Goal: Information Seeking & Learning: Learn about a topic

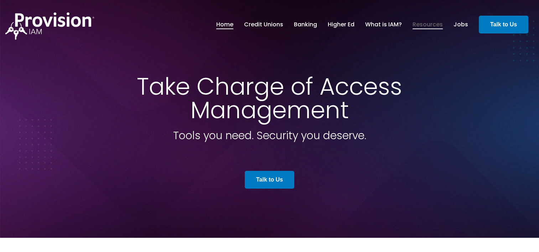
click at [431, 27] on link "Resources" at bounding box center [427, 25] width 30 height 12
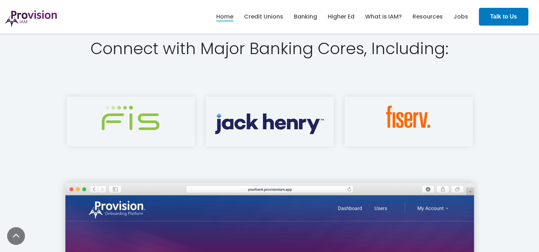
scroll to position [926, 0]
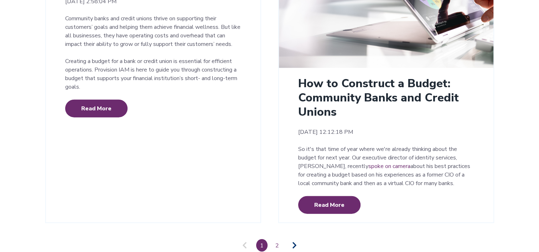
scroll to position [1737, 0]
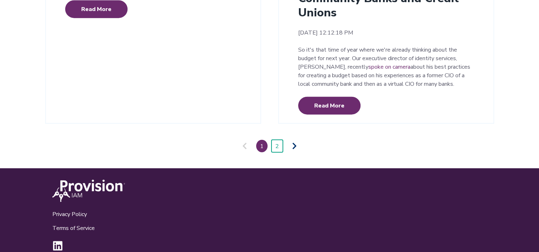
click at [277, 140] on link "2" at bounding box center [276, 146] width 11 height 12
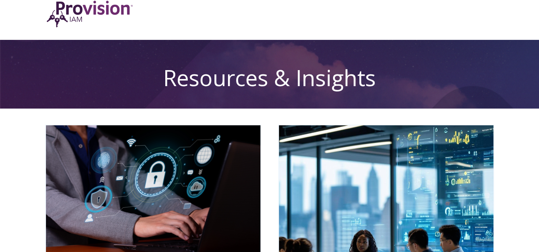
scroll to position [0, 0]
